Goal: Register for event/course

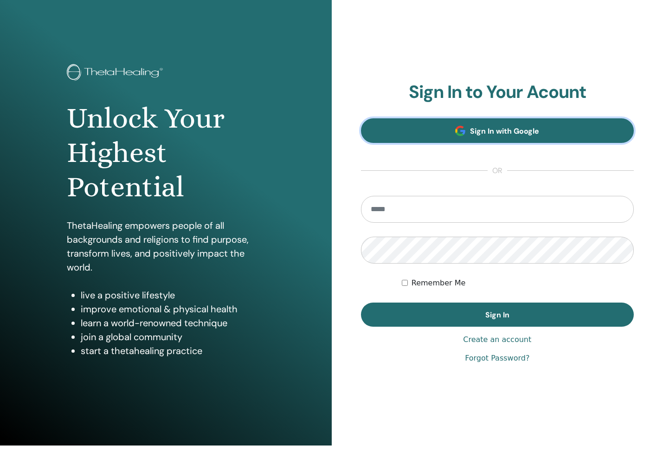
click at [466, 141] on link "Sign In with Google" at bounding box center [497, 130] width 273 height 25
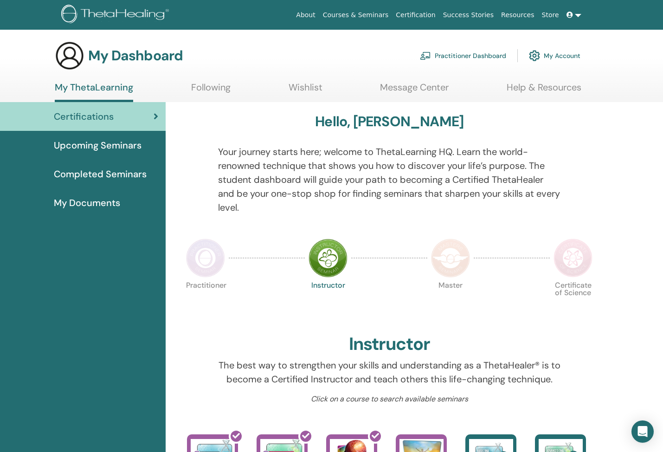
click at [131, 148] on span "Upcoming Seminars" at bounding box center [98, 145] width 88 height 14
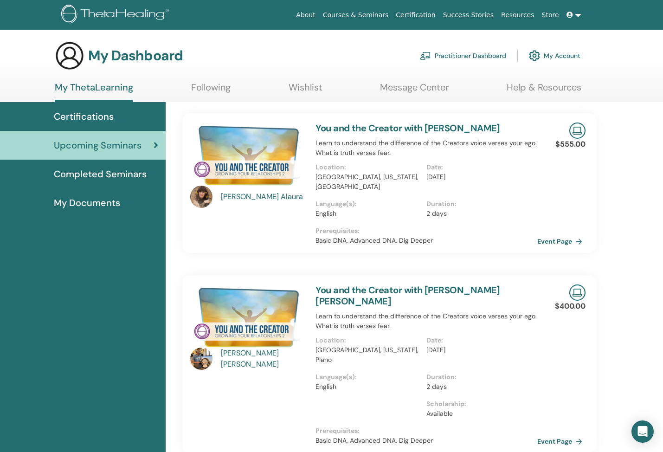
click at [305, 93] on link "Wishlist" at bounding box center [306, 91] width 34 height 18
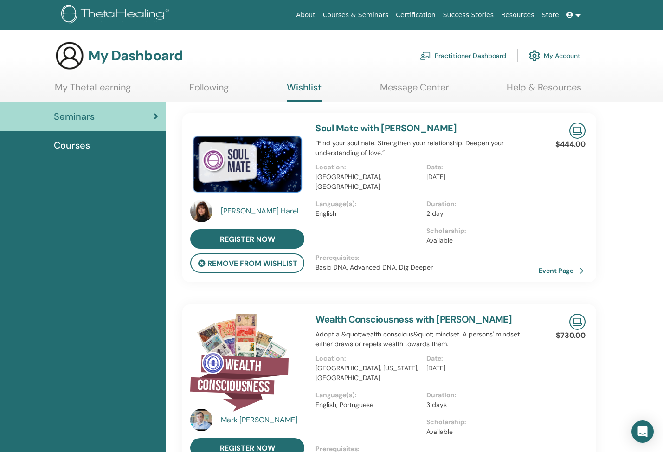
click at [575, 276] on link "Event Page" at bounding box center [563, 270] width 49 height 14
click at [374, 15] on link "Courses & Seminars" at bounding box center [355, 14] width 73 height 17
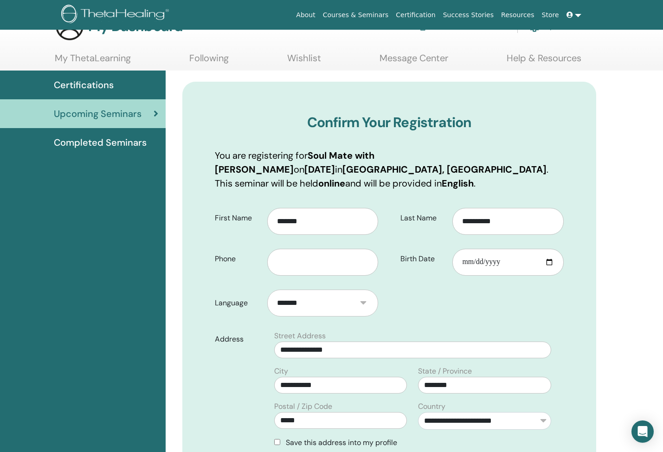
scroll to position [96, 0]
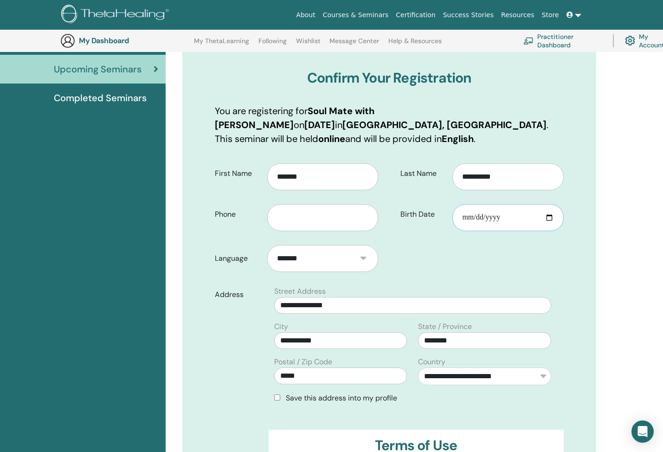
click at [547, 216] on input "Birth Date" at bounding box center [507, 217] width 111 height 27
type input "**********"
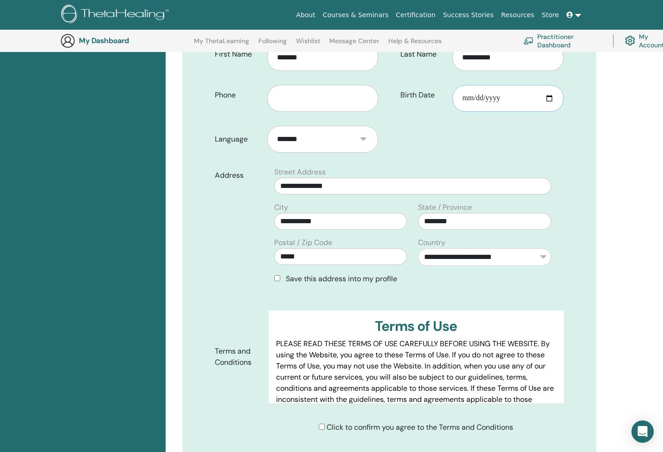
scroll to position [265, 0]
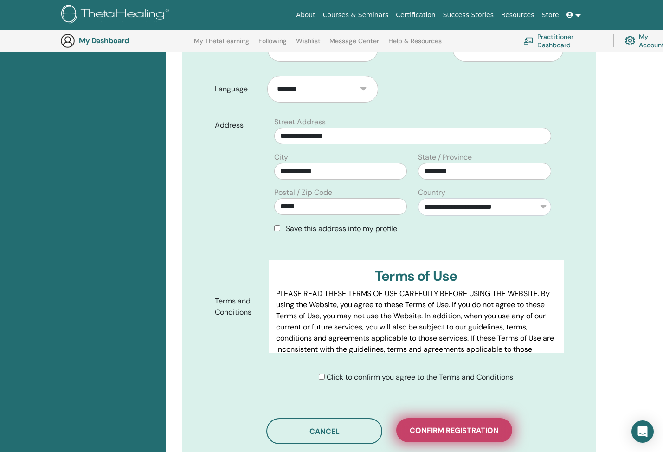
click at [423, 431] on span "Confirm registration" at bounding box center [454, 430] width 89 height 10
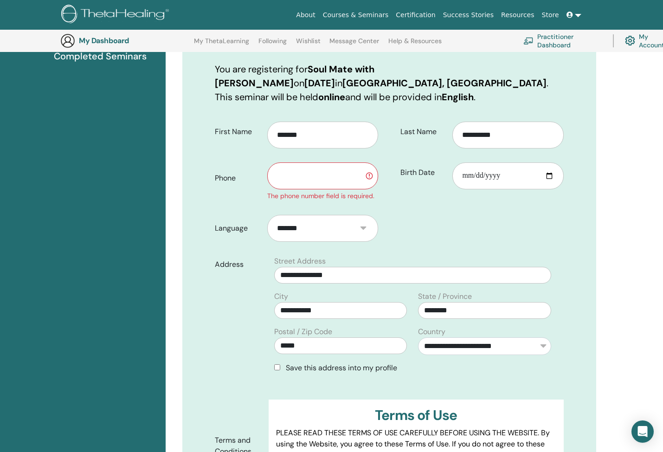
scroll to position [129, 0]
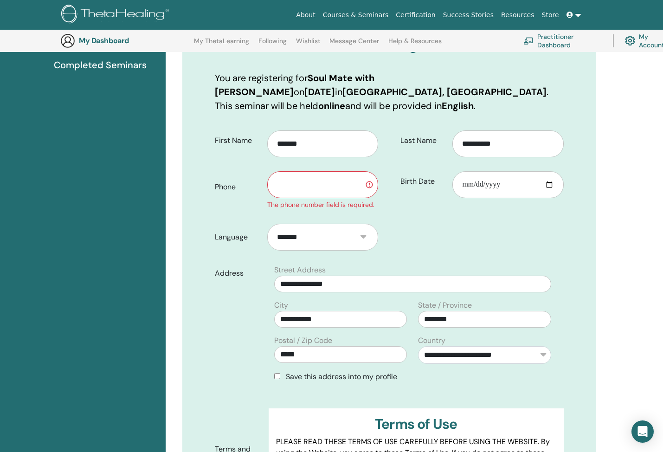
click at [328, 184] on input "text" at bounding box center [322, 184] width 111 height 27
type input "**********"
click at [444, 226] on form "**********" at bounding box center [389, 331] width 363 height 414
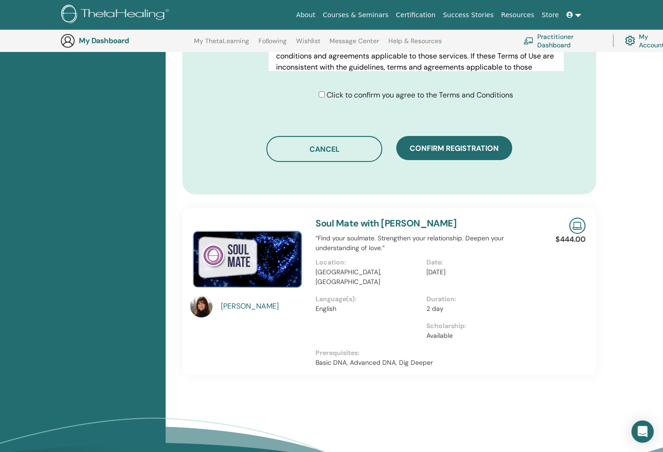
scroll to position [512, 0]
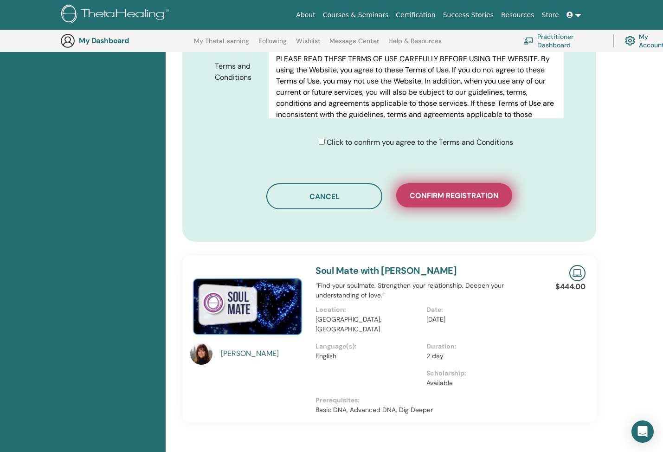
click at [462, 190] on button "Confirm registration" at bounding box center [454, 195] width 116 height 24
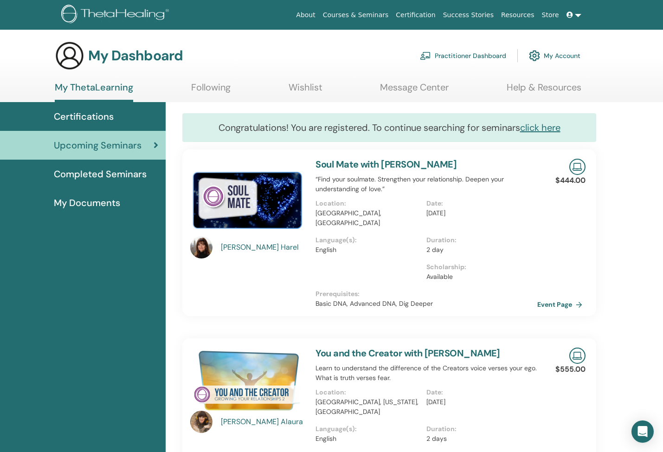
click at [293, 88] on link "Wishlist" at bounding box center [306, 91] width 34 height 18
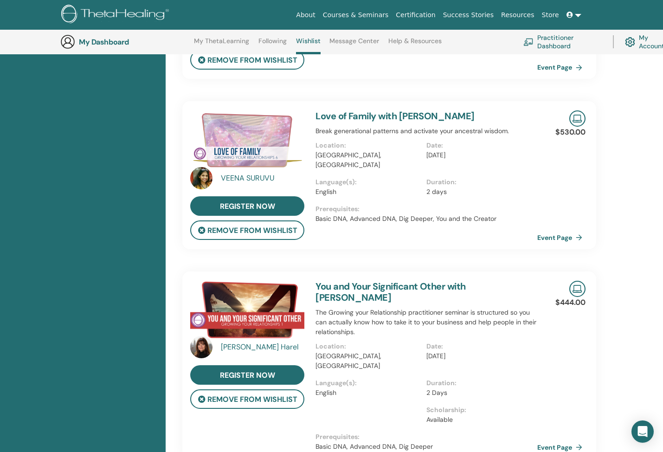
scroll to position [460, 0]
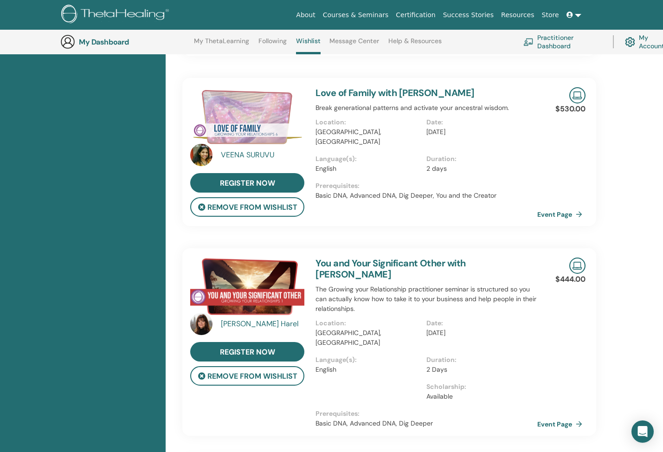
click at [250, 158] on div "VEENA SURUVU" at bounding box center [264, 154] width 86 height 11
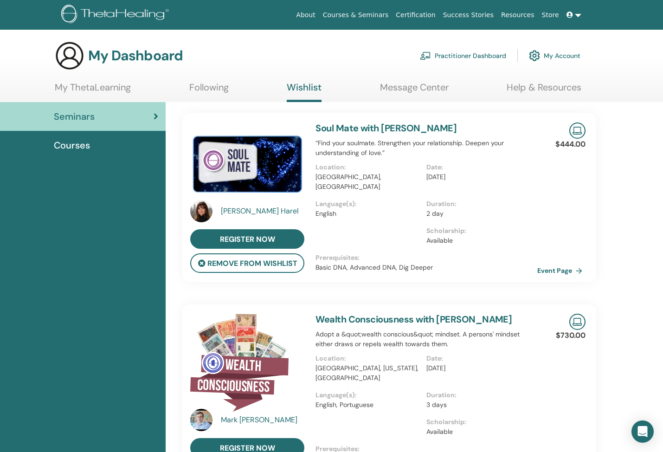
click at [105, 94] on link "My ThetaLearning" at bounding box center [93, 91] width 76 height 18
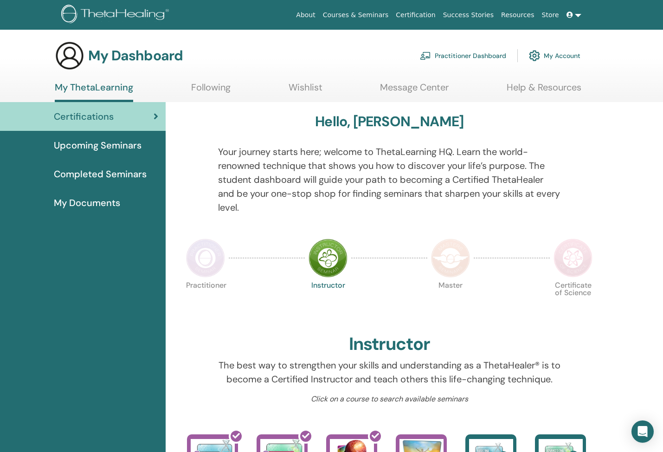
click at [115, 139] on span "Upcoming Seminars" at bounding box center [98, 145] width 88 height 14
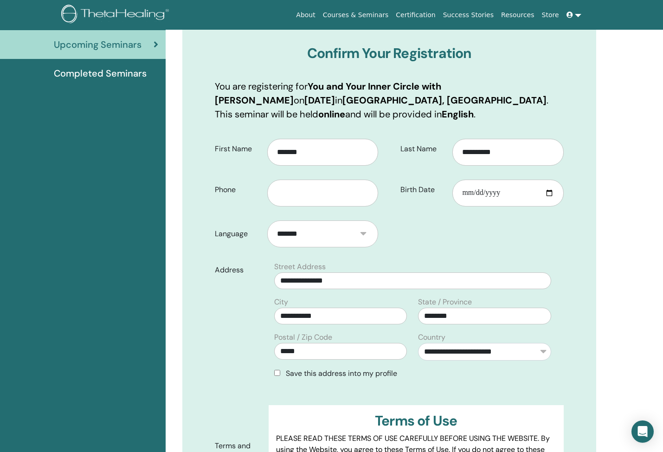
scroll to position [109, 0]
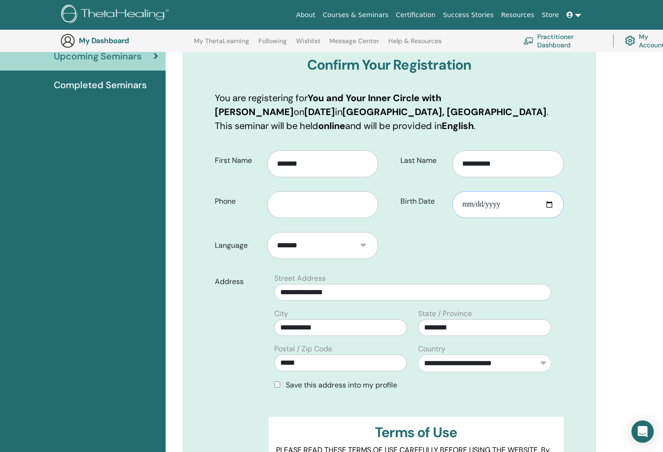
click at [548, 206] on input "Birth Date" at bounding box center [507, 204] width 111 height 27
type input "**********"
click at [346, 209] on input "text" at bounding box center [322, 204] width 111 height 27
paste input "*"
type input "**********"
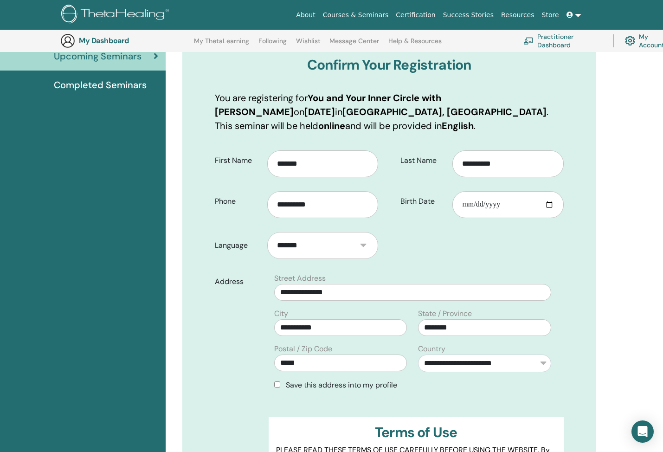
click at [405, 229] on form "**********" at bounding box center [389, 345] width 363 height 403
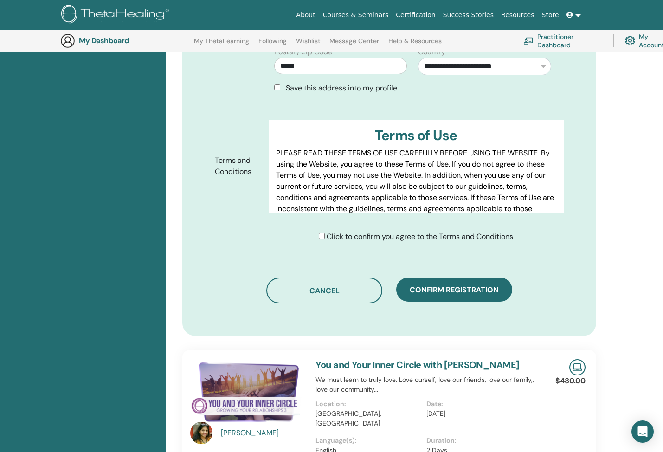
scroll to position [407, 0]
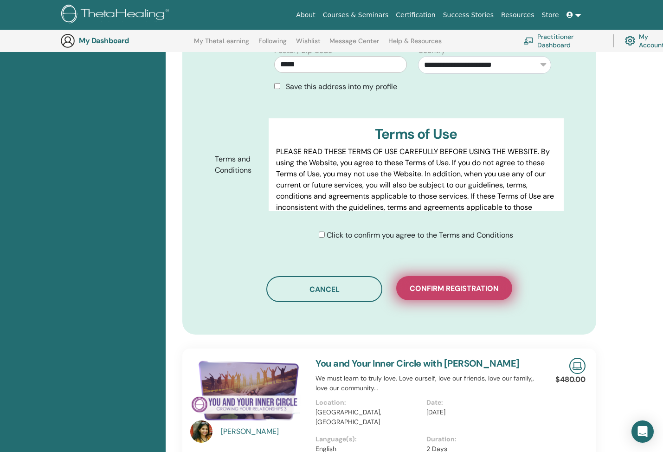
click at [418, 282] on button "Confirm registration" at bounding box center [454, 288] width 116 height 24
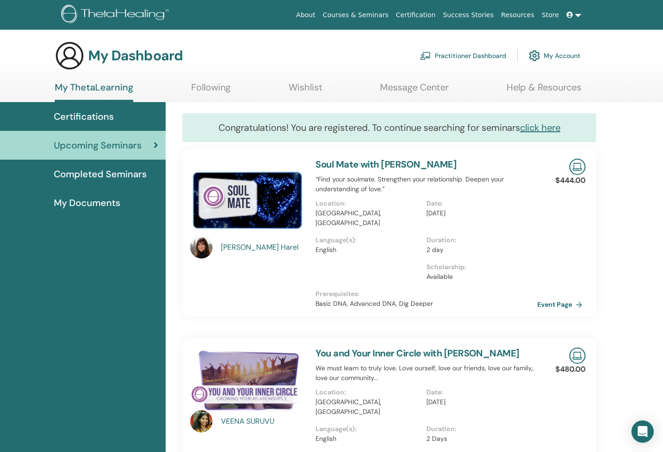
click at [138, 144] on span "Upcoming Seminars" at bounding box center [98, 145] width 88 height 14
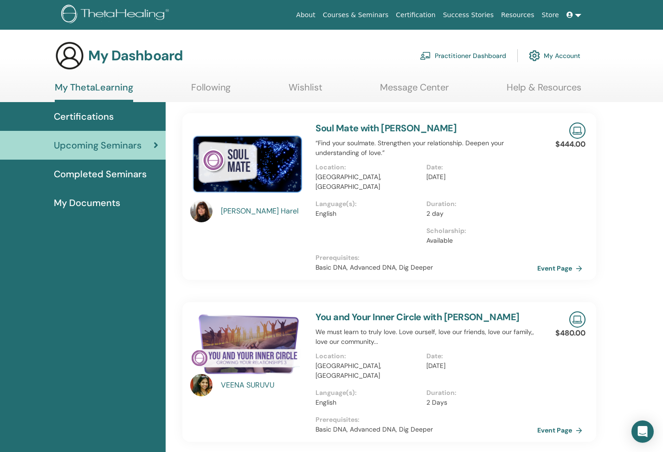
click at [305, 90] on link "Wishlist" at bounding box center [306, 91] width 34 height 18
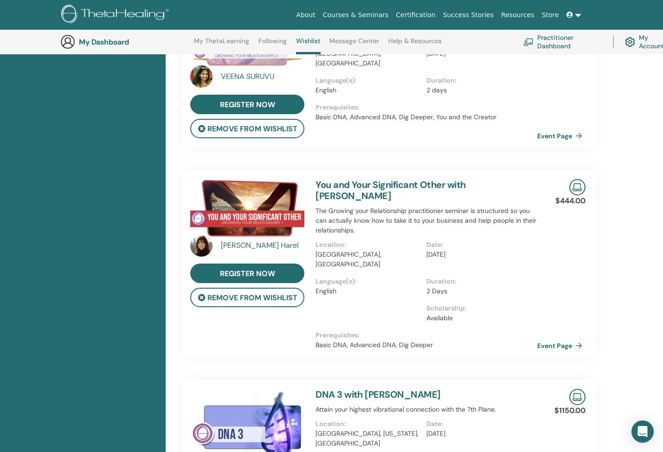
scroll to position [540, 0]
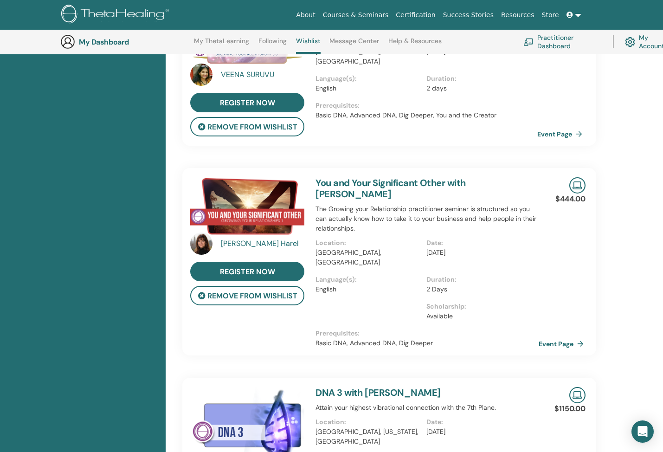
click at [548, 337] on link "Event Page" at bounding box center [563, 344] width 49 height 14
